Goal: Task Accomplishment & Management: Use online tool/utility

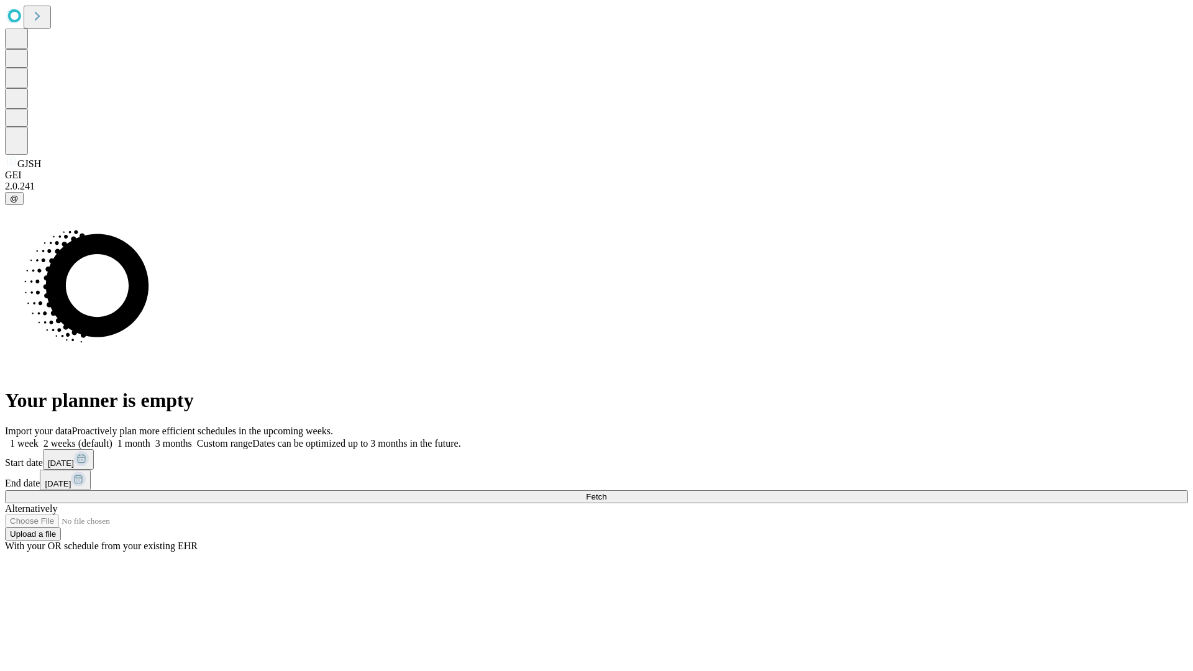
click at [607, 492] on span "Fetch" at bounding box center [596, 496] width 21 height 9
